Goal: Find specific page/section

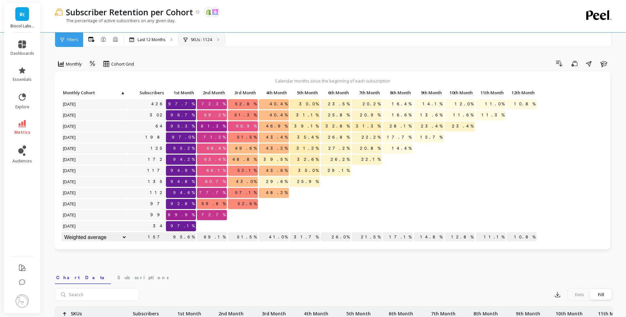
click at [205, 41] on p "SKUs : 1124" at bounding box center [201, 39] width 21 height 5
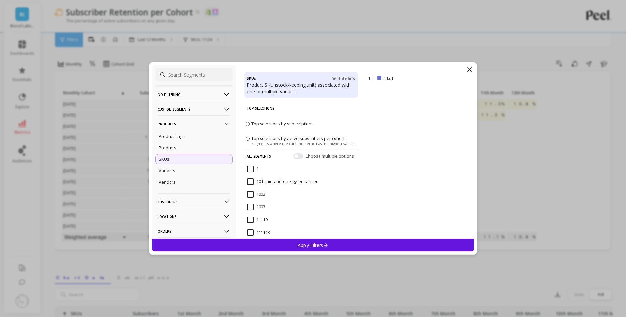
click at [469, 67] on icon at bounding box center [470, 70] width 8 height 8
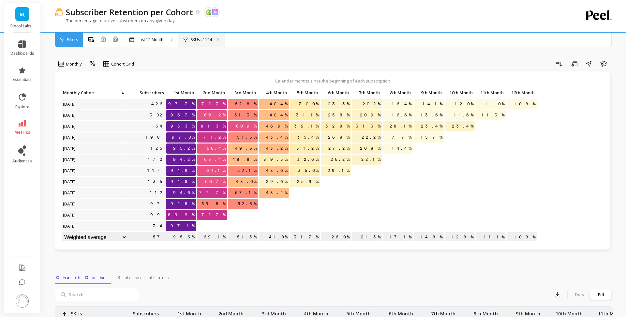
click at [207, 41] on p "SKUs : 1124" at bounding box center [201, 39] width 21 height 5
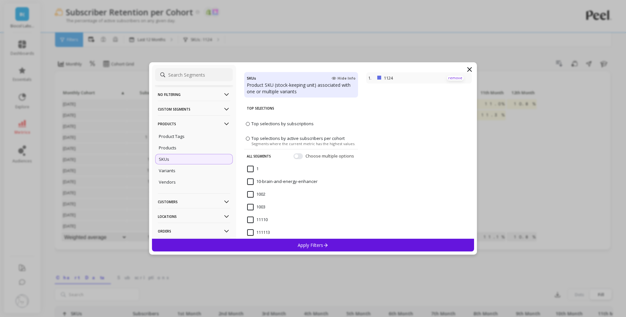
click at [459, 77] on p "remove" at bounding box center [455, 78] width 17 height 5
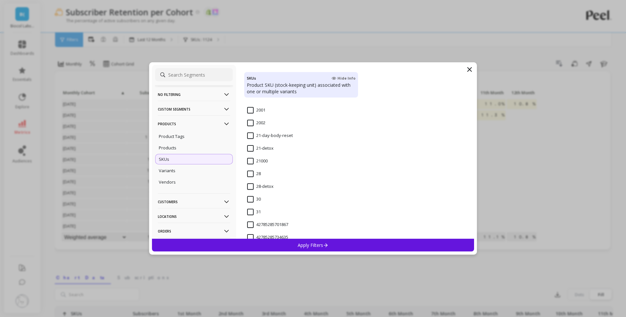
scroll to position [592, 0]
click at [253, 190] on input "28-detox" at bounding box center [260, 188] width 26 height 7
click at [334, 244] on div "Apply Filters" at bounding box center [313, 245] width 322 height 13
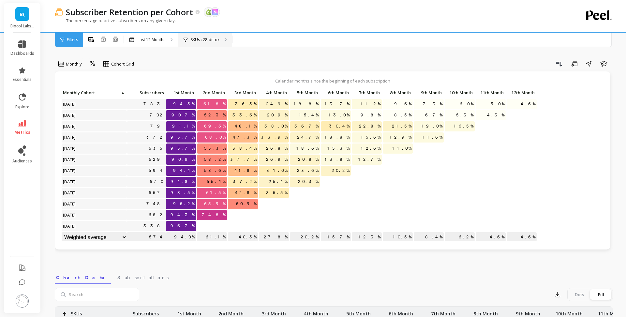
click at [219, 42] on p "SKUs : 28-detox" at bounding box center [205, 39] width 29 height 5
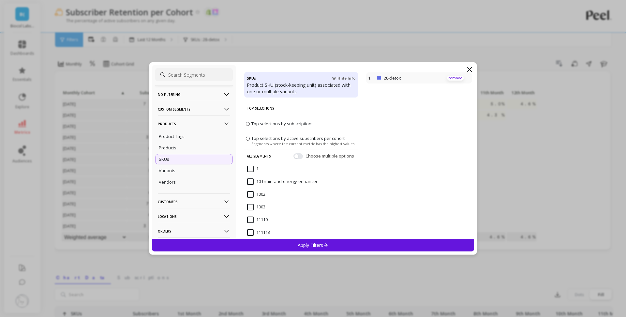
click at [455, 78] on p "remove" at bounding box center [455, 78] width 17 height 5
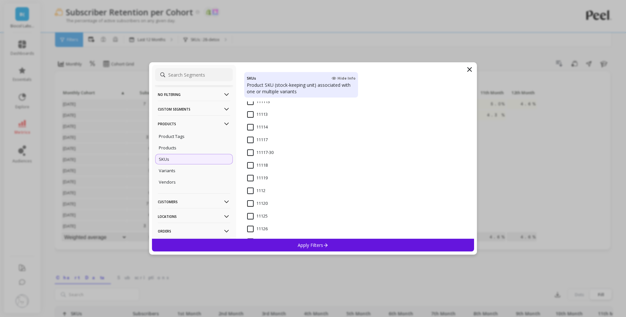
scroll to position [135, 0]
click at [252, 186] on input "1112" at bounding box center [256, 187] width 18 height 7
click at [328, 250] on div "Apply Filters" at bounding box center [313, 245] width 322 height 13
